Goal: Task Accomplishment & Management: Book appointment/travel/reservation

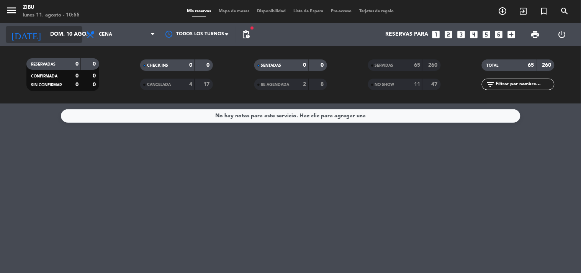
click at [49, 33] on input "dom. 10 ago." at bounding box center [82, 35] width 73 height 14
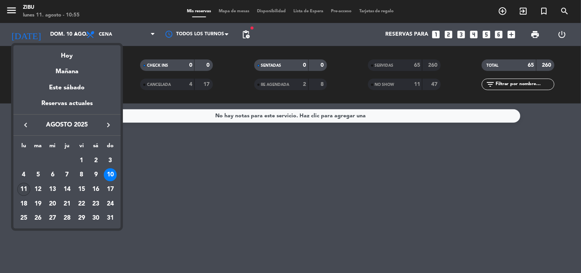
click at [27, 187] on div "11" at bounding box center [23, 189] width 13 height 13
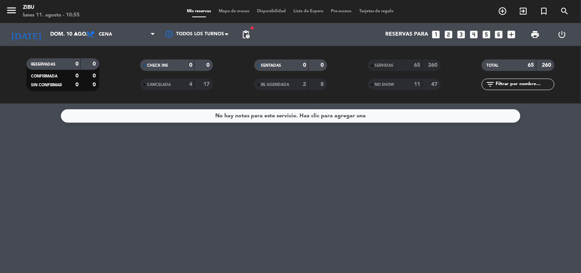
type input "lun. 11 ago."
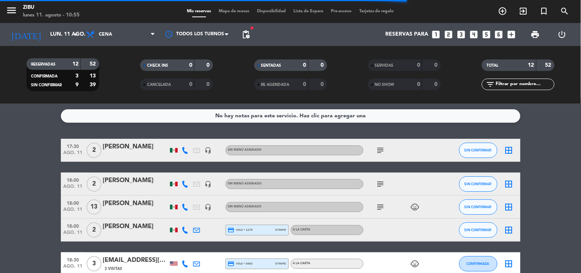
click at [449, 37] on icon "looks_two" at bounding box center [449, 35] width 10 height 10
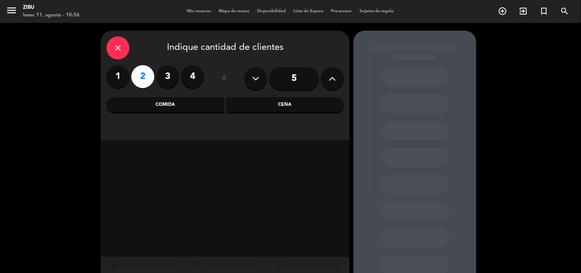
click at [307, 114] on div "close Indique cantidad de clientes 1 2 3 4 ó 5 Comida Cena" at bounding box center [225, 85] width 249 height 109
click at [307, 103] on div "Cena" at bounding box center [286, 104] width 118 height 15
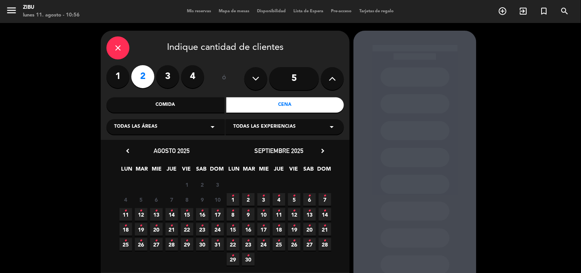
click at [126, 215] on icon "•" at bounding box center [126, 211] width 3 height 12
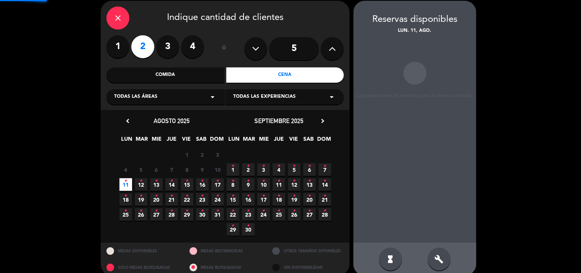
scroll to position [31, 0]
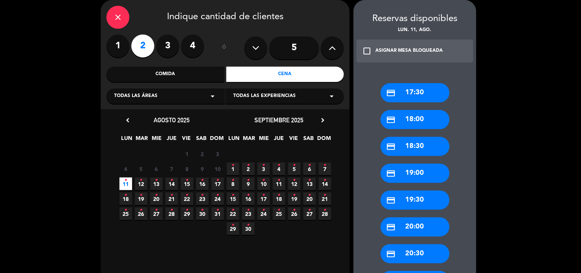
click at [396, 116] on icon "credit_card" at bounding box center [392, 120] width 10 height 10
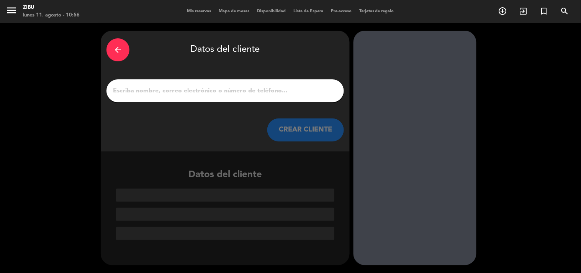
scroll to position [0, 0]
click at [320, 82] on div at bounding box center [226, 90] width 238 height 23
click at [309, 95] on input "1" at bounding box center [225, 90] width 226 height 11
paste input "[PERSON_NAME]"
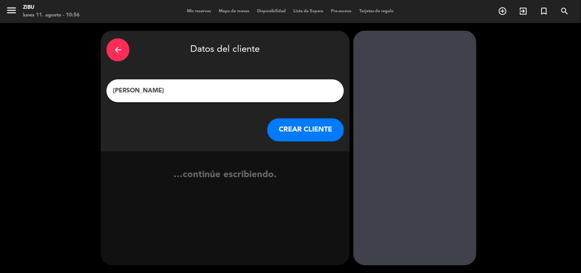
click at [134, 87] on input "[PERSON_NAME]" at bounding box center [225, 90] width 226 height 11
type input "[PERSON_NAME]"
click at [330, 125] on button "CREAR CLIENTE" at bounding box center [306, 129] width 77 height 23
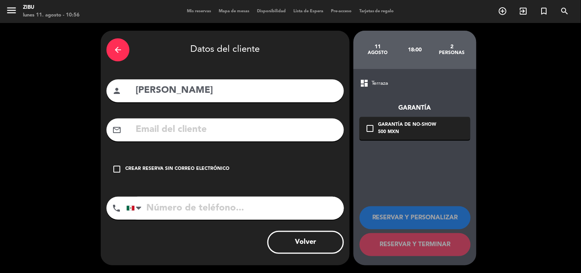
click at [179, 160] on div "check_box_outline_blank Crear reserva sin correo electrónico" at bounding box center [226, 169] width 238 height 23
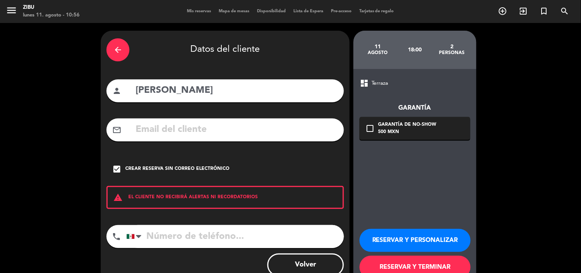
click at [171, 223] on input "tel" at bounding box center [235, 236] width 218 height 23
paste input "998 102 8178"
type input "998 102 8178"
click at [435, 223] on button "RESERVAR Y TERMINAR" at bounding box center [415, 267] width 111 height 23
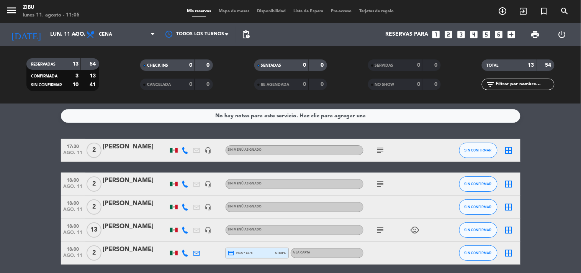
click at [76, 151] on span "ago. 11" at bounding box center [73, 154] width 19 height 9
click at [383, 148] on icon "subject" at bounding box center [380, 150] width 9 height 9
click at [118, 150] on div "[PERSON_NAME]" at bounding box center [135, 147] width 65 height 10
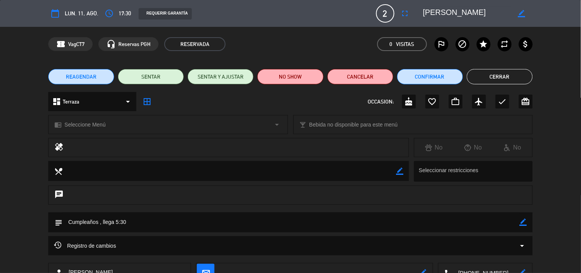
click at [476, 74] on button "Cerrar" at bounding box center [500, 76] width 66 height 15
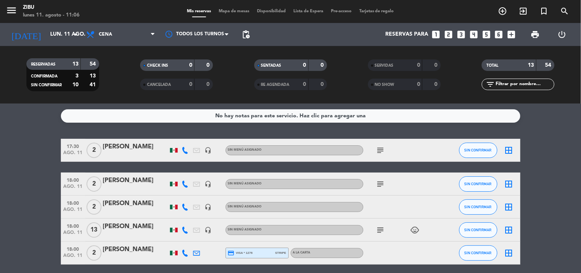
click at [79, 183] on span "18:00" at bounding box center [73, 179] width 19 height 9
click at [378, 185] on icon "subject" at bounding box center [380, 183] width 9 height 9
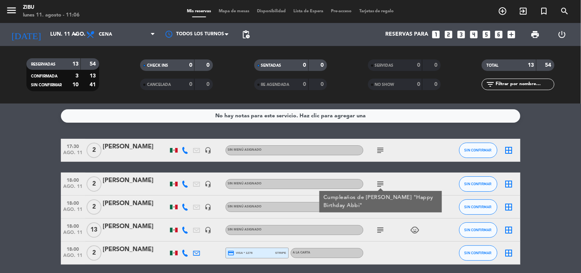
click at [377, 223] on icon "subject" at bounding box center [380, 229] width 9 height 9
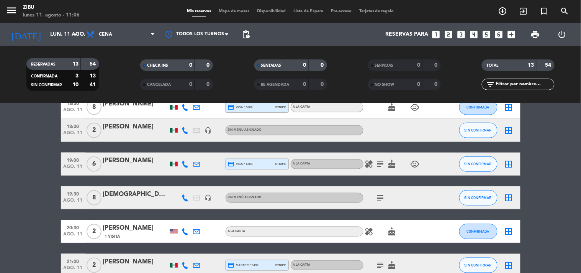
scroll to position [204, 0]
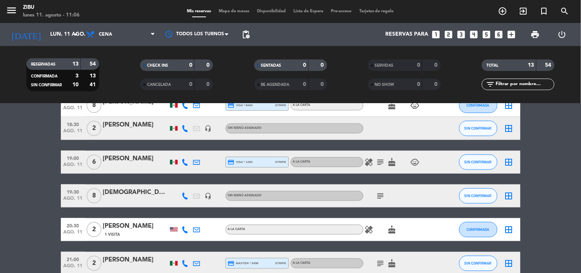
click at [381, 192] on icon "subject" at bounding box center [380, 195] width 9 height 9
click at [42, 200] on bookings-row "17:30 ago. 11 2 [PERSON_NAME] headset_mic Sin menú asignado subject SIN CONFIRM…" at bounding box center [290, 121] width 581 height 374
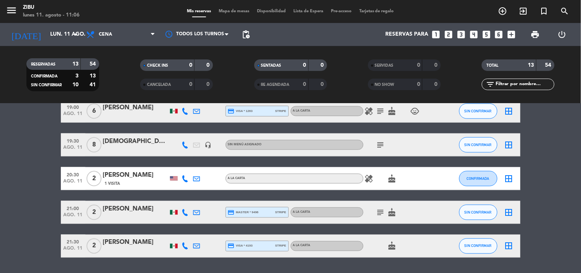
scroll to position [238, 0]
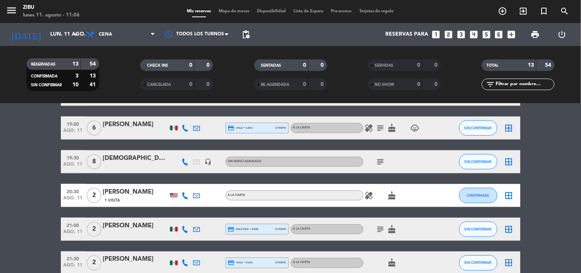
click at [76, 154] on span "19:30" at bounding box center [73, 157] width 19 height 9
click at [41, 159] on bookings-row "17:30 ago. 11 2 [PERSON_NAME] headset_mic Sin menú asignado subject SIN CONFIRM…" at bounding box center [290, 87] width 581 height 374
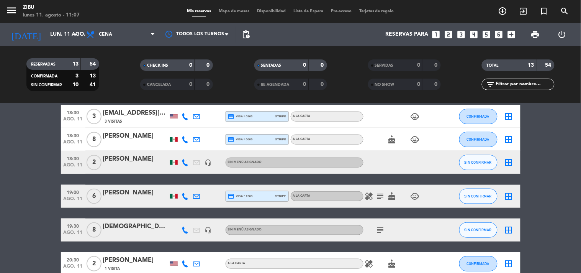
scroll to position [153, 0]
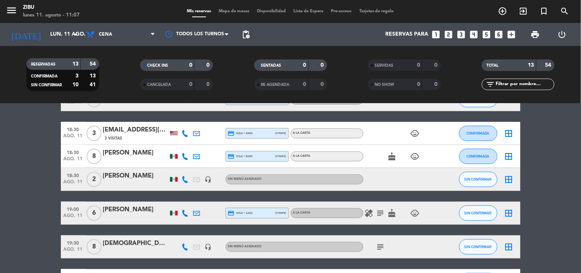
click at [376, 223] on icon "subject" at bounding box center [380, 246] width 9 height 9
click at [476, 161] on bookings-row "17:30 ago. 11 2 [PERSON_NAME] headset_mic Sin menú asignado subject SIN CONFIRM…" at bounding box center [290, 172] width 581 height 374
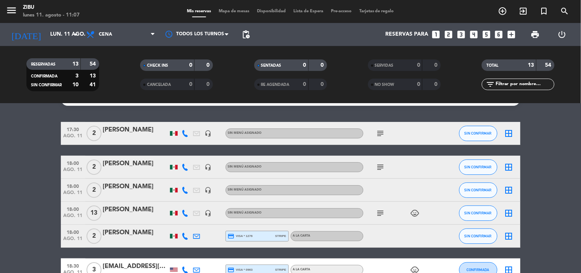
scroll to position [0, 0]
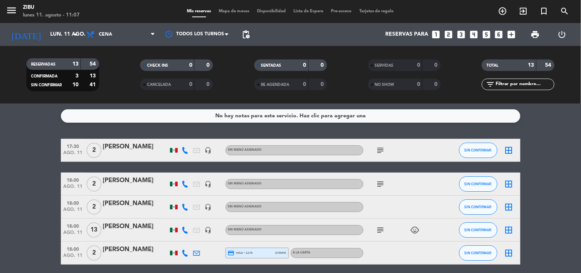
click at [378, 153] on icon "subject" at bounding box center [380, 150] width 9 height 9
click at [378, 186] on icon "subject" at bounding box center [380, 183] width 9 height 9
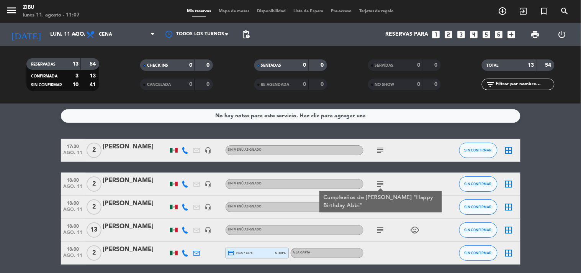
click at [379, 223] on icon "subject" at bounding box center [380, 229] width 9 height 9
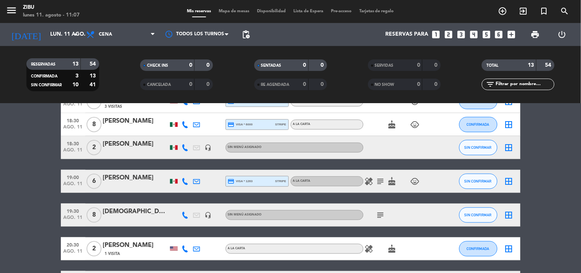
scroll to position [187, 0]
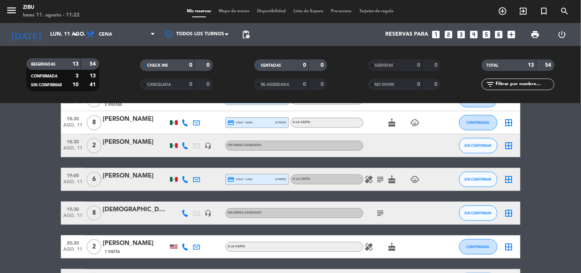
click at [8, 151] on bookings-row "17:30 ago. 11 2 [PERSON_NAME] headset_mic Sin menú asignado subject SIN CONFIRM…" at bounding box center [290, 139] width 581 height 374
click at [36, 197] on bookings-row "17:30 ago. 11 2 [PERSON_NAME] headset_mic Sin menú asignado subject SIN CONFIRM…" at bounding box center [290, 139] width 581 height 374
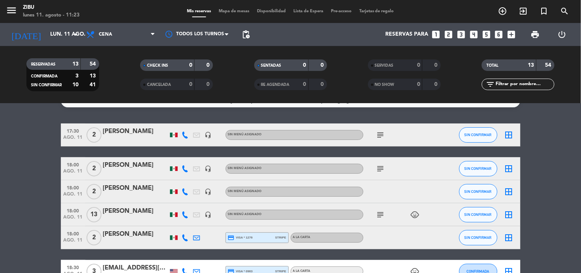
scroll to position [17, 0]
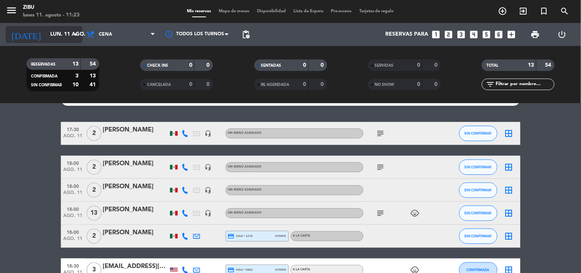
click at [51, 41] on input "lun. 11 ago." at bounding box center [82, 35] width 73 height 14
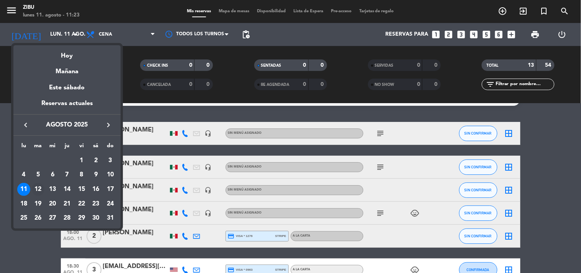
click at [39, 186] on div "12" at bounding box center [38, 189] width 13 height 13
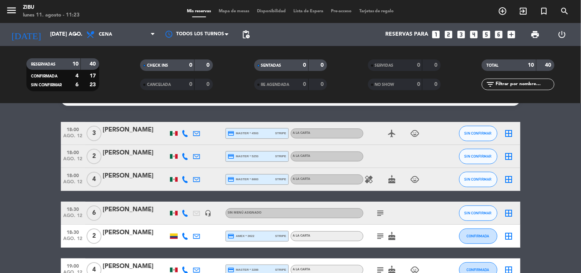
click at [136, 160] on div at bounding box center [135, 161] width 65 height 6
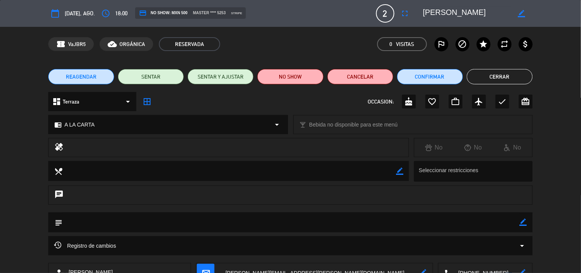
click at [476, 76] on button "Cerrar" at bounding box center [500, 76] width 66 height 15
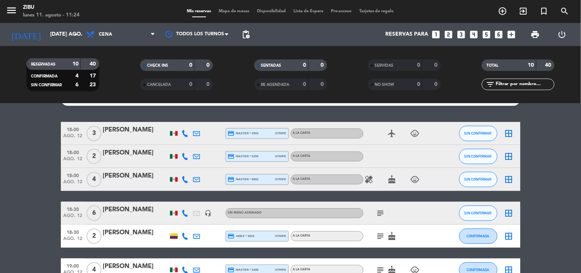
click at [28, 172] on bookings-row "18:00 ago. 12 3 [PERSON_NAME] credit_card master * 4503 stripe A LA CARTA airpl…" at bounding box center [290, 258] width 581 height 273
click at [46, 31] on input "[DATE] ago." at bounding box center [82, 35] width 73 height 14
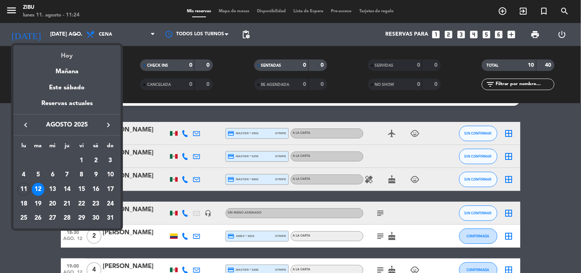
click at [64, 58] on div "Hoy" at bounding box center [66, 53] width 107 height 16
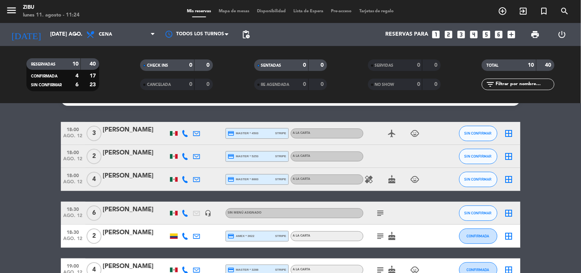
type input "lun. 11 ago."
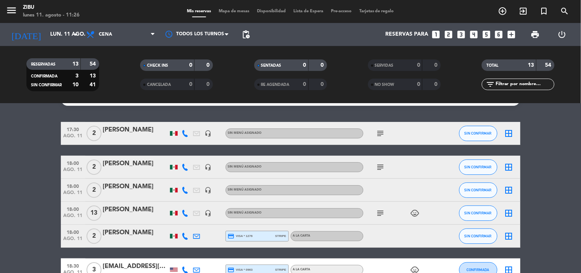
click at [451, 33] on icon "looks_two" at bounding box center [449, 35] width 10 height 10
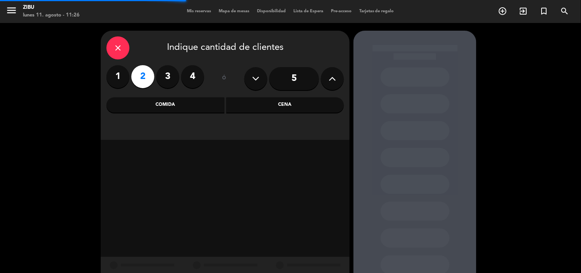
click at [307, 109] on div "Cena" at bounding box center [286, 104] width 118 height 15
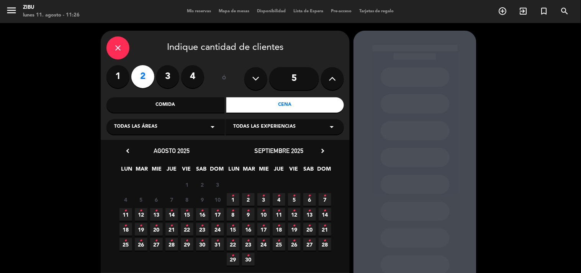
click at [124, 213] on span "11 •" at bounding box center [126, 214] width 13 height 13
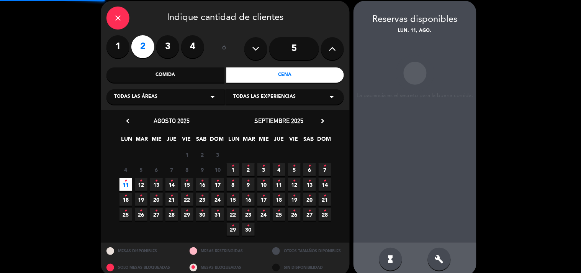
scroll to position [31, 0]
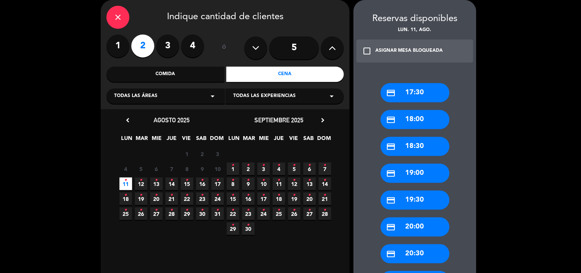
click at [407, 126] on div "credit_card 18:00" at bounding box center [415, 119] width 69 height 19
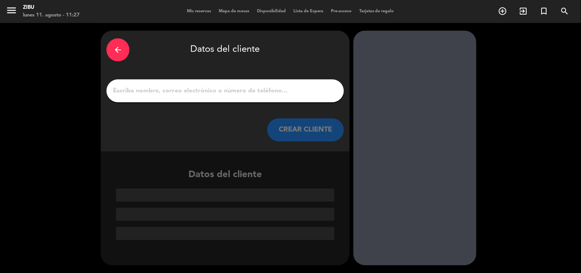
click at [329, 101] on div at bounding box center [226, 90] width 238 height 23
click at [322, 91] on input "1" at bounding box center [225, 90] width 226 height 11
paste input "[PERSON_NAME] [PERSON_NAME]"
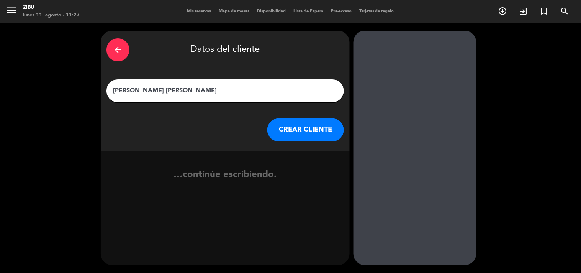
type input "[PERSON_NAME] [PERSON_NAME]"
click at [298, 125] on button "CREAR CLIENTE" at bounding box center [306, 129] width 77 height 23
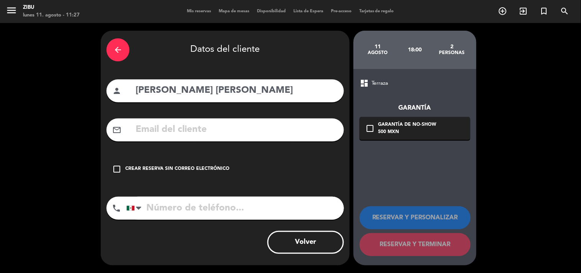
click at [186, 171] on div "Crear reserva sin correo electrónico" at bounding box center [177, 169] width 104 height 8
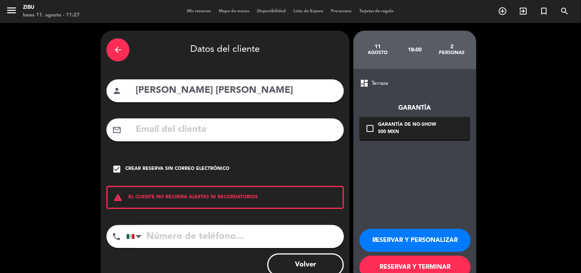
click at [174, 223] on div "Volver" at bounding box center [226, 264] width 238 height 23
click at [192, 223] on input "tel" at bounding box center [235, 236] width 218 height 23
paste input "[PHONE_NUMBER]"
type input "[PHONE_NUMBER]"
click at [387, 223] on button "RESERVAR Y TERMINAR" at bounding box center [415, 267] width 111 height 23
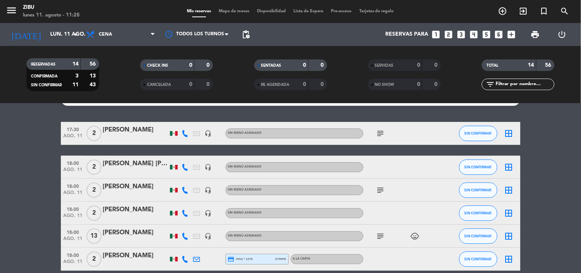
scroll to position [34, 0]
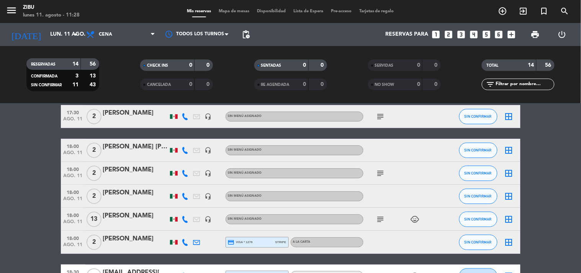
click at [377, 175] on icon "subject" at bounding box center [380, 173] width 9 height 9
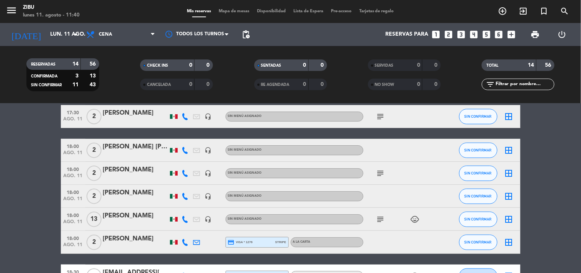
click at [476, 32] on icon "looks_5" at bounding box center [487, 35] width 10 height 10
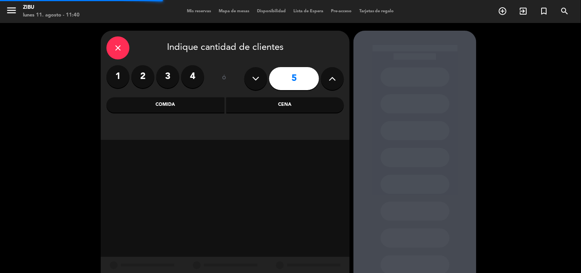
click at [298, 103] on div "Cena" at bounding box center [286, 104] width 118 height 15
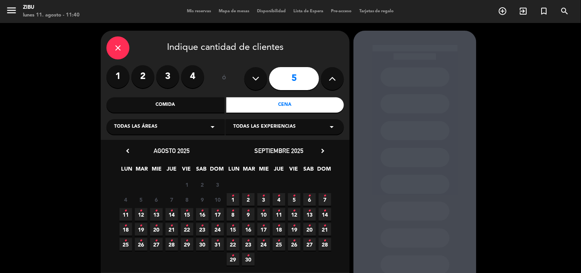
click at [127, 210] on icon "•" at bounding box center [126, 211] width 3 height 12
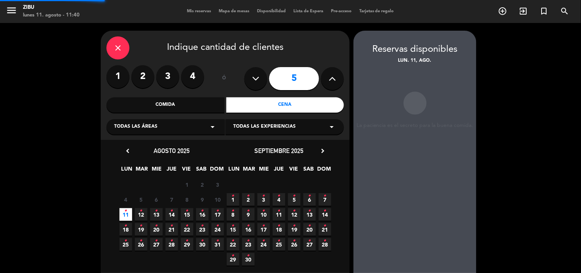
scroll to position [31, 0]
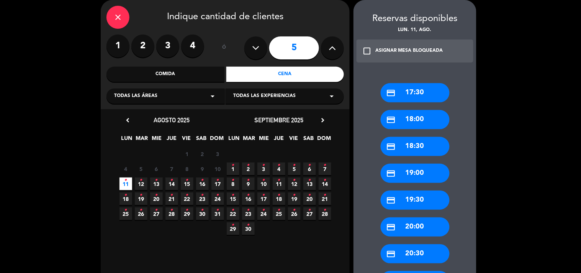
click at [422, 121] on div "credit_card 18:00" at bounding box center [415, 119] width 69 height 19
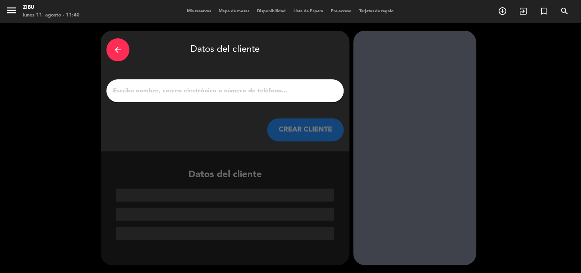
click at [270, 93] on input "1" at bounding box center [225, 90] width 226 height 11
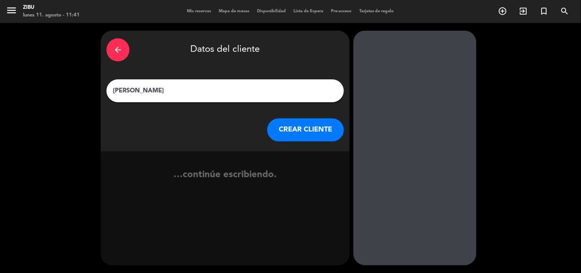
type input "[PERSON_NAME]"
click at [335, 123] on button "CREAR CLIENTE" at bounding box center [306, 129] width 77 height 23
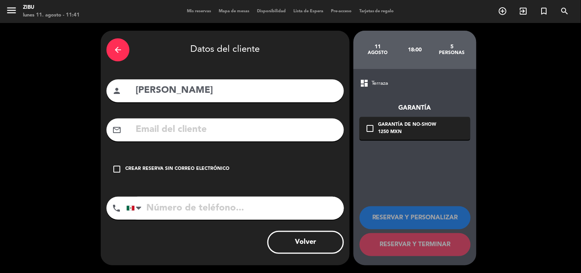
click at [186, 161] on div "check_box_outline_blank Crear reserva sin correo electrónico" at bounding box center [226, 169] width 238 height 23
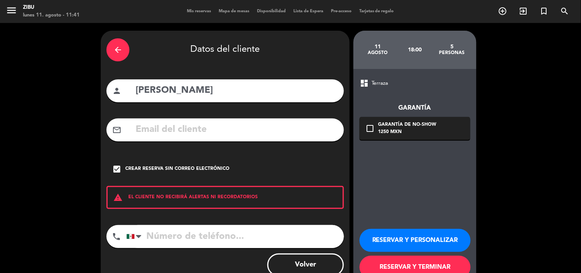
click at [162, 223] on input "tel" at bounding box center [235, 236] width 218 height 23
type input "6643426899"
click at [414, 223] on button "RESERVAR Y PERSONALIZAR" at bounding box center [415, 240] width 111 height 23
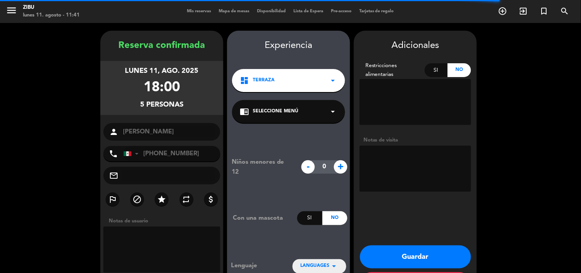
scroll to position [31, 0]
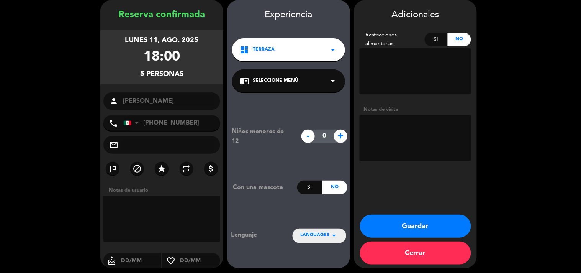
click at [407, 128] on textarea at bounding box center [416, 138] width 112 height 46
type textarea "Cumpleaños de su esposa"
click at [389, 223] on button "Guardar" at bounding box center [415, 226] width 111 height 23
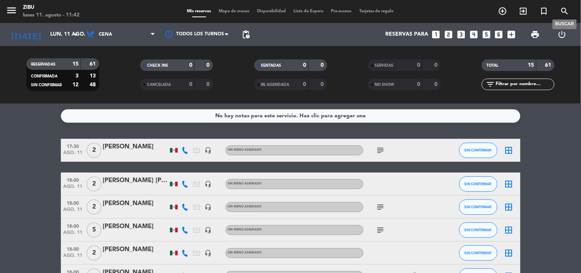
click at [476, 12] on icon "search" at bounding box center [565, 11] width 9 height 9
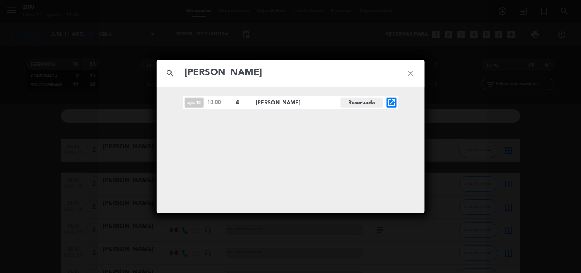
type input "[PERSON_NAME]"
click at [387, 104] on icon "open_in_new" at bounding box center [391, 102] width 9 height 9
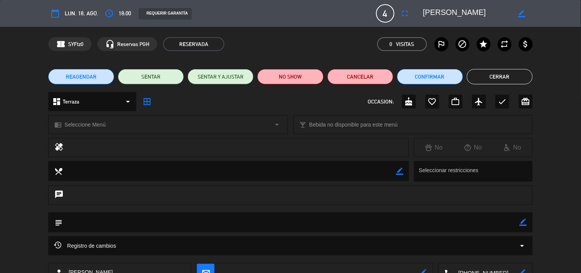
click at [77, 85] on div "REAGENDAR SENTAR SENTAR Y AJUSTAR NO SHOW Cancelar Confirmar Cerrar" at bounding box center [290, 76] width 581 height 31
click at [77, 76] on span "REAGENDAR" at bounding box center [81, 77] width 31 height 8
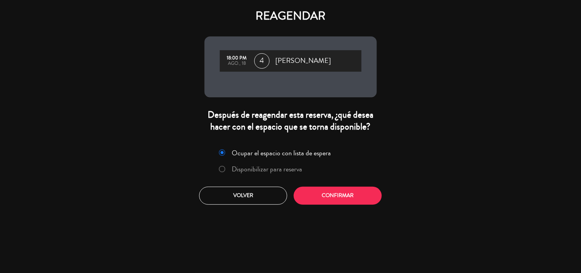
click at [251, 169] on label "Disponibilizar para reserva" at bounding box center [267, 169] width 71 height 7
click at [330, 198] on button "Confirmar" at bounding box center [338, 196] width 88 height 18
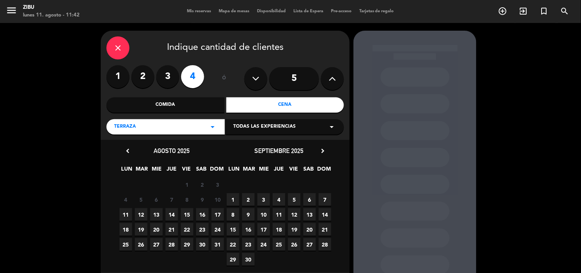
click at [217, 216] on span "17" at bounding box center [218, 214] width 13 height 13
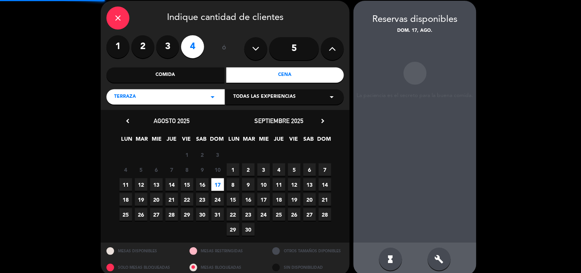
scroll to position [31, 0]
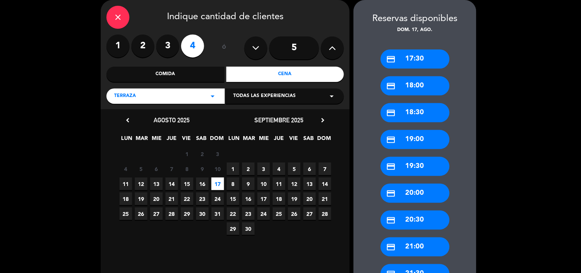
click at [401, 87] on div "credit_card 18:00" at bounding box center [415, 85] width 69 height 19
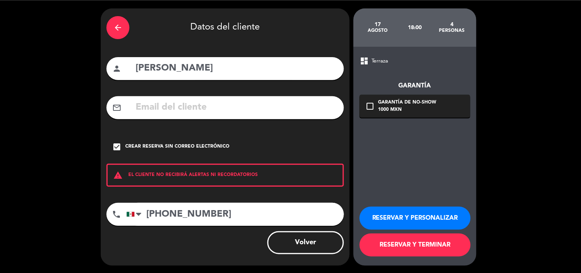
click at [409, 223] on button "RESERVAR Y TERMINAR" at bounding box center [415, 244] width 111 height 23
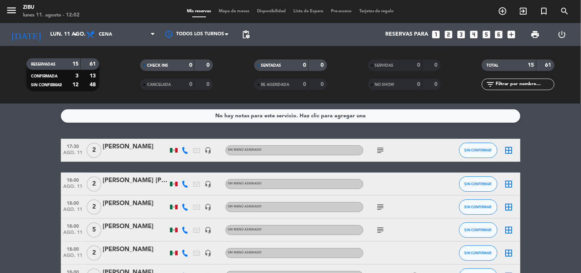
click at [123, 223] on div "[PERSON_NAME]" at bounding box center [135, 250] width 65 height 10
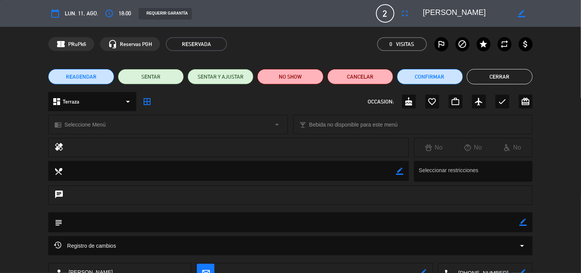
click at [476, 222] on textarea at bounding box center [290, 222] width 457 height 20
click at [476, 223] on icon "border_color" at bounding box center [523, 221] width 7 height 7
click at [476, 222] on textarea at bounding box center [290, 222] width 457 height 20
type textarea "Un comensal es vegano"
click at [476, 219] on icon at bounding box center [523, 221] width 7 height 7
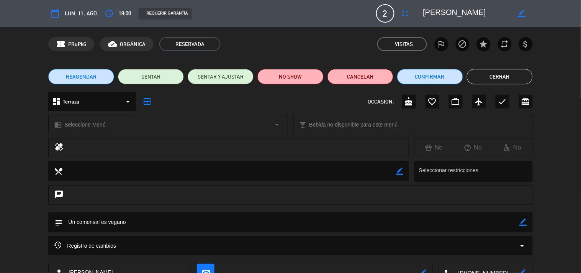
click at [476, 76] on button "Cerrar" at bounding box center [500, 76] width 66 height 15
